Goal: Task Accomplishment & Management: Complete application form

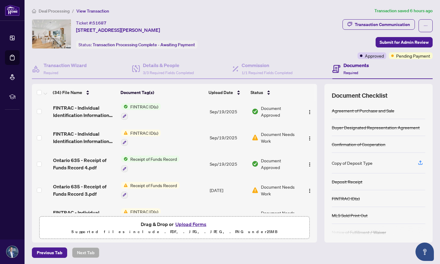
scroll to position [54, 0]
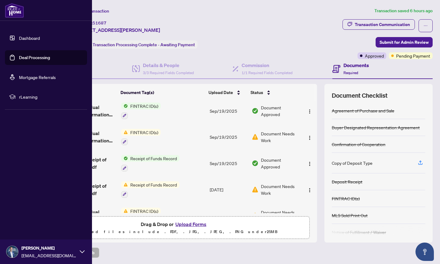
click at [32, 55] on link "Deal Processing" at bounding box center [34, 58] width 31 height 6
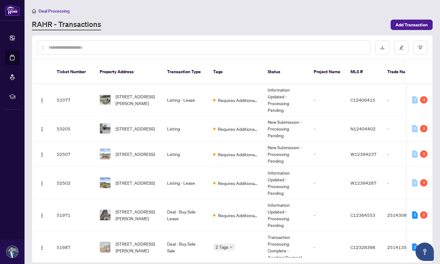
click at [94, 47] on input "text" at bounding box center [206, 47] width 317 height 7
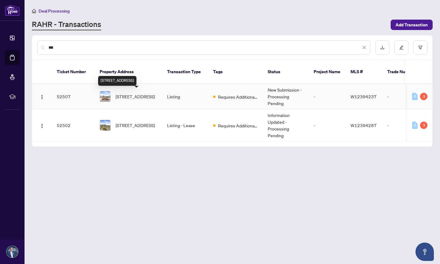
type input "***"
click at [129, 94] on span "[STREET_ADDRESS]" at bounding box center [135, 96] width 39 height 7
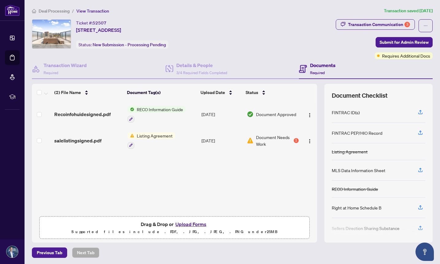
scroll to position [0, 0]
click at [187, 224] on button "Upload Forms" at bounding box center [191, 224] width 35 height 8
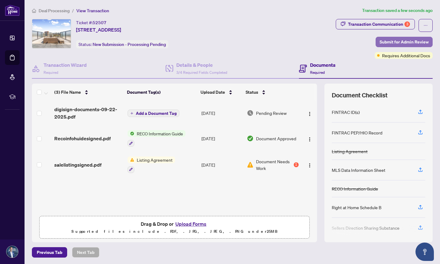
click at [396, 40] on span "Submit for Admin Review" at bounding box center [404, 42] width 49 height 10
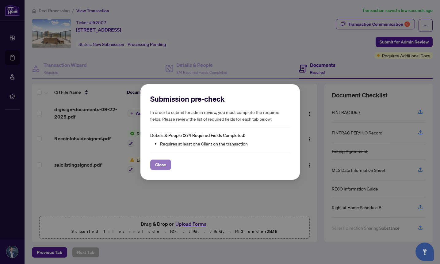
click at [157, 167] on span "Close" at bounding box center [160, 165] width 11 height 10
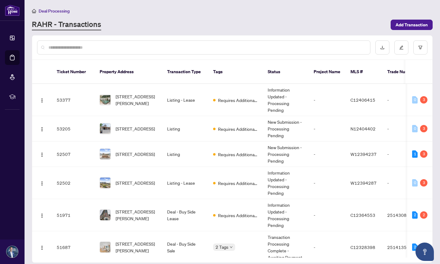
click at [63, 46] on input "text" at bounding box center [206, 47] width 317 height 7
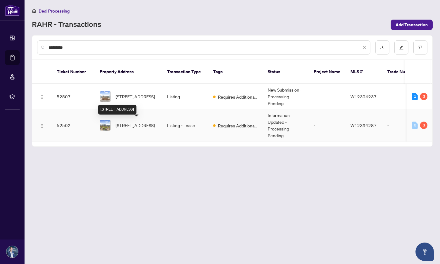
type input "*********"
click at [128, 122] on span "[STREET_ADDRESS]" at bounding box center [135, 125] width 39 height 7
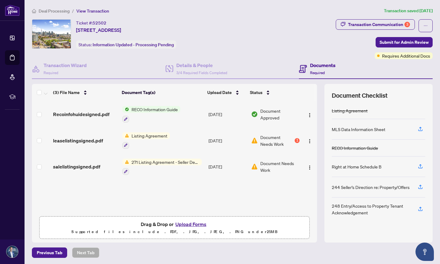
click at [185, 224] on button "Upload Forms" at bounding box center [191, 225] width 35 height 8
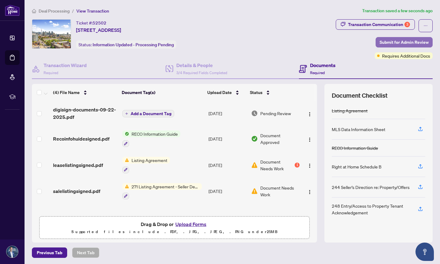
click at [413, 42] on span "Submit for Admin Review" at bounding box center [404, 42] width 49 height 10
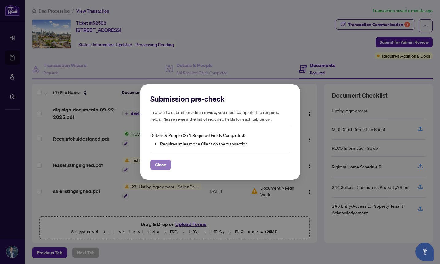
click at [161, 166] on span "Close" at bounding box center [160, 165] width 11 height 10
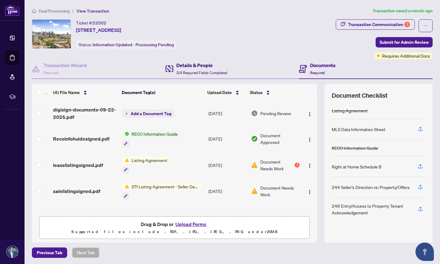
click at [188, 66] on h4 "Details & People" at bounding box center [201, 65] width 51 height 7
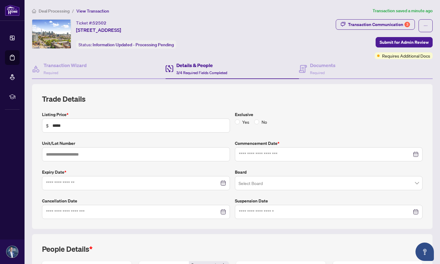
type input "**********"
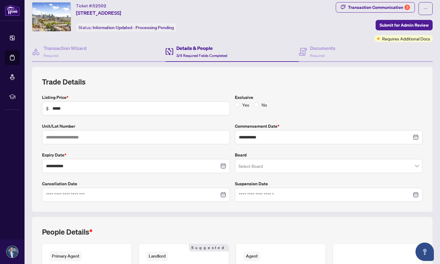
scroll to position [17, 0]
